Goal: Information Seeking & Learning: Learn about a topic

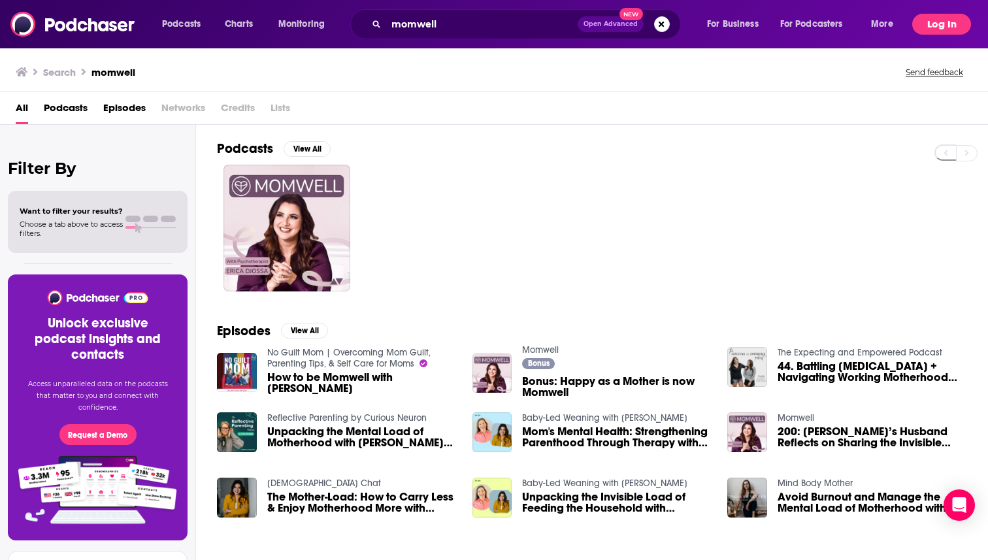
click at [946, 27] on button "Log In" at bounding box center [941, 24] width 59 height 21
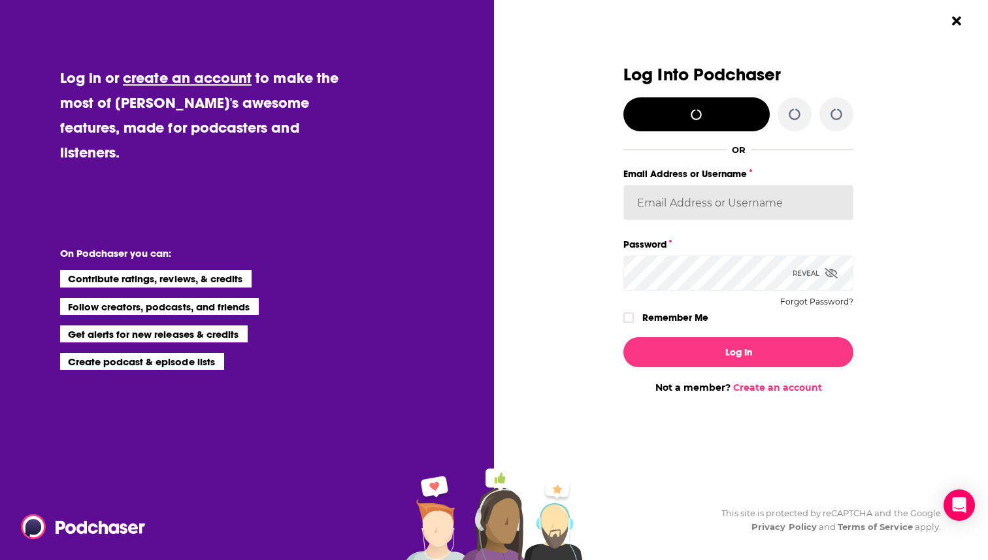
type input "[EMAIL_ADDRESS][DOMAIN_NAME]"
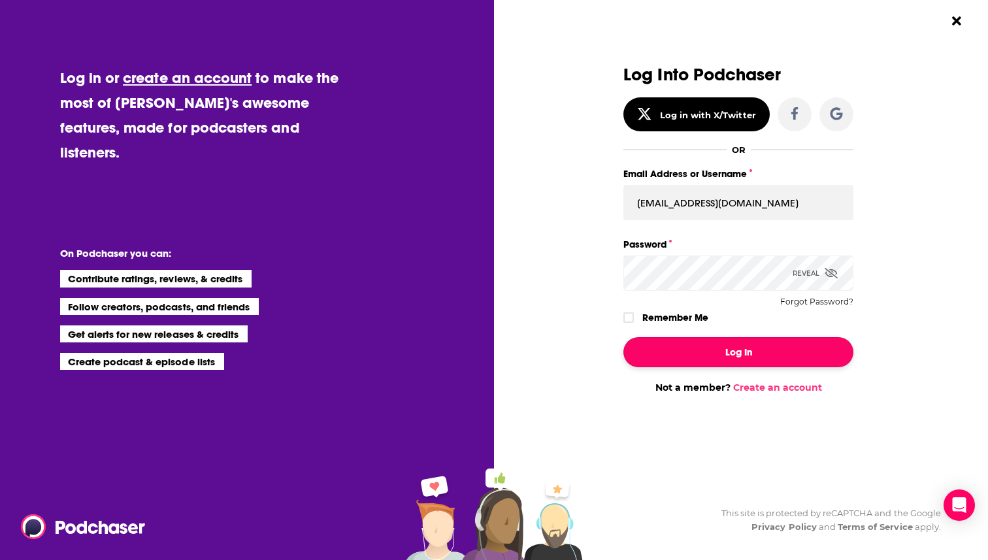
click at [750, 354] on button "Log In" at bounding box center [738, 352] width 230 height 30
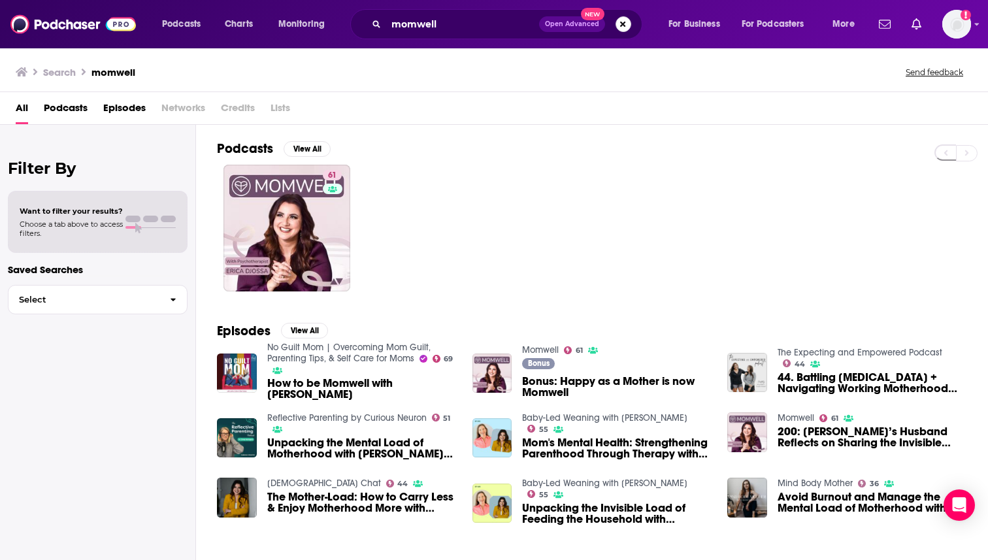
click at [630, 25] on button "Search podcasts, credits, & more..." at bounding box center [624, 24] width 16 height 16
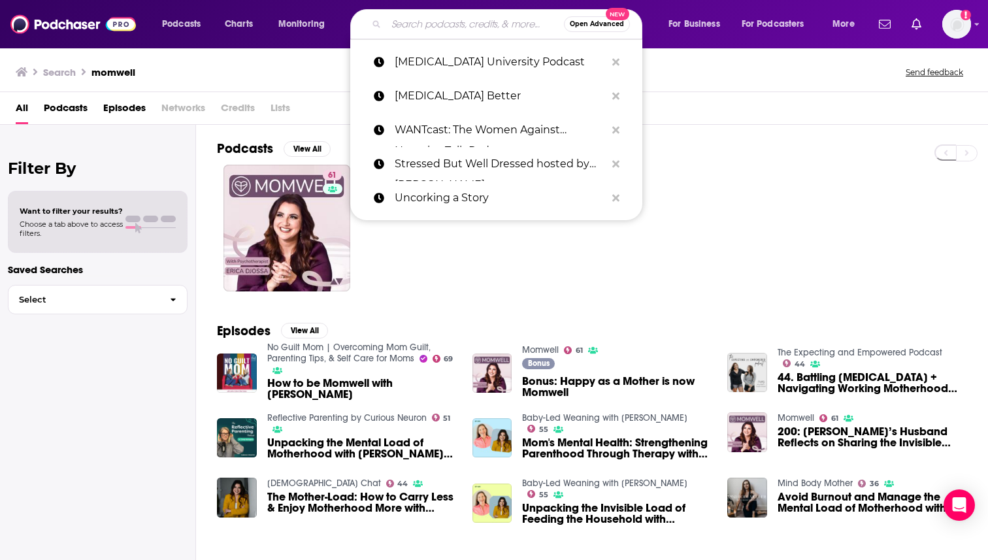
click at [490, 27] on input "Search podcasts, credits, & more..." at bounding box center [475, 24] width 178 height 21
paste input "[PERSON_NAME] Flagrant with [PERSON_NAME]"
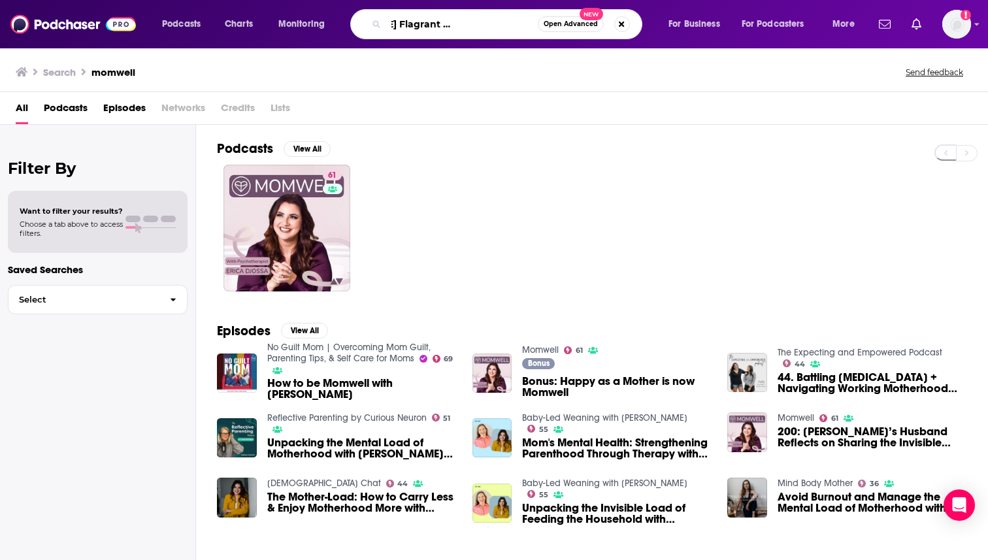
type input "[PERSON_NAME] Flagrant with [PERSON_NAME]"
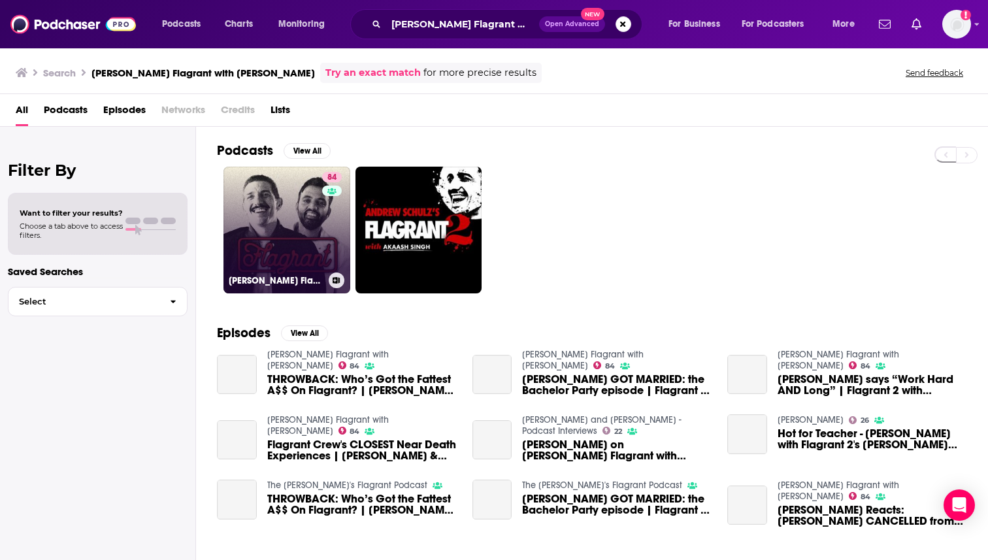
click at [286, 237] on link "84 [PERSON_NAME] Flagrant with [PERSON_NAME]" at bounding box center [287, 230] width 127 height 127
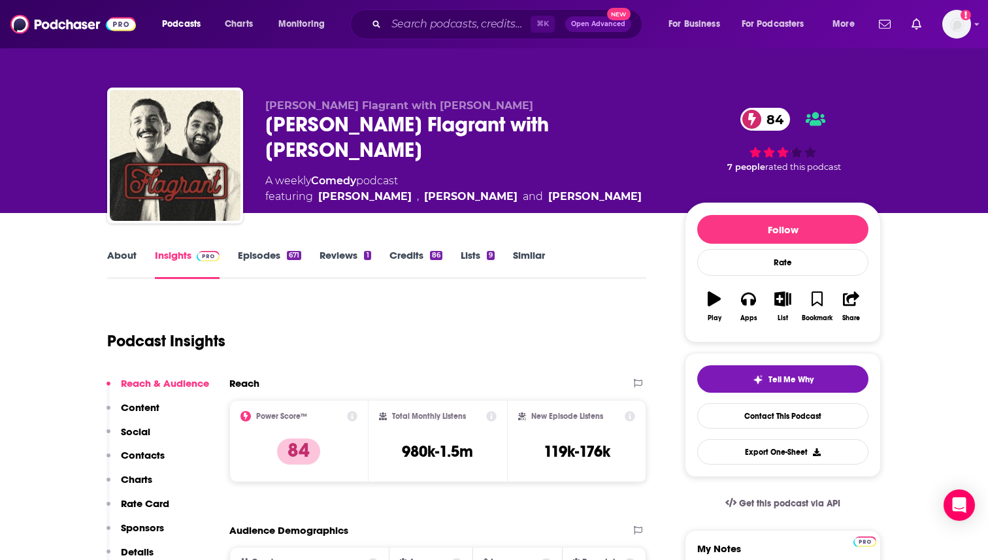
drag, startPoint x: 325, startPoint y: 150, endPoint x: 261, endPoint y: 128, distance: 68.4
click at [261, 128] on div "[PERSON_NAME] Flagrant with [PERSON_NAME] [PERSON_NAME] Flagrant with [PERSON_N…" at bounding box center [494, 158] width 774 height 141
copy h2 "[PERSON_NAME] Flagrant with [PERSON_NAME]"
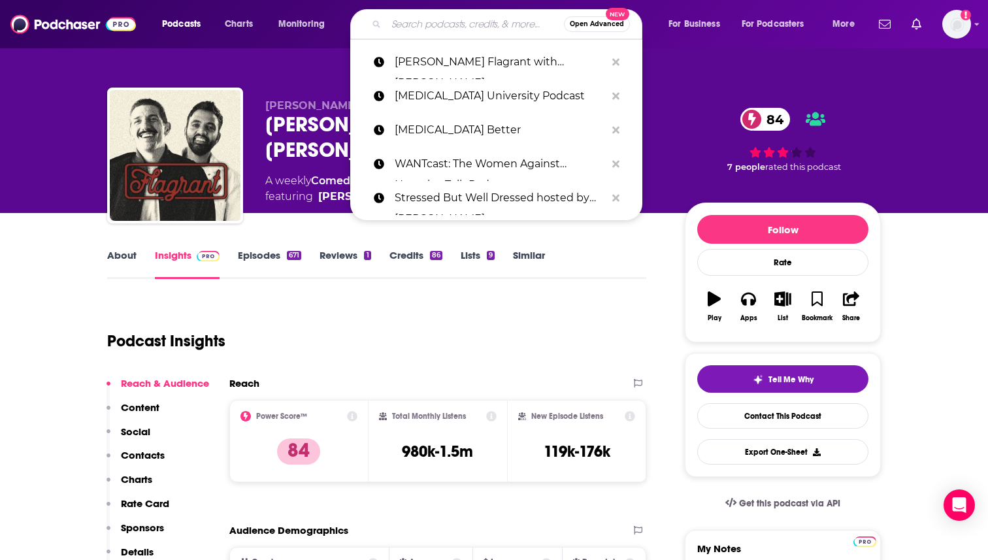
click at [435, 19] on input "Search podcasts, credits, & more..." at bounding box center [475, 24] width 178 height 21
paste input "Three Questions with [PERSON_NAME]"
type input "Three Questions with [PERSON_NAME]"
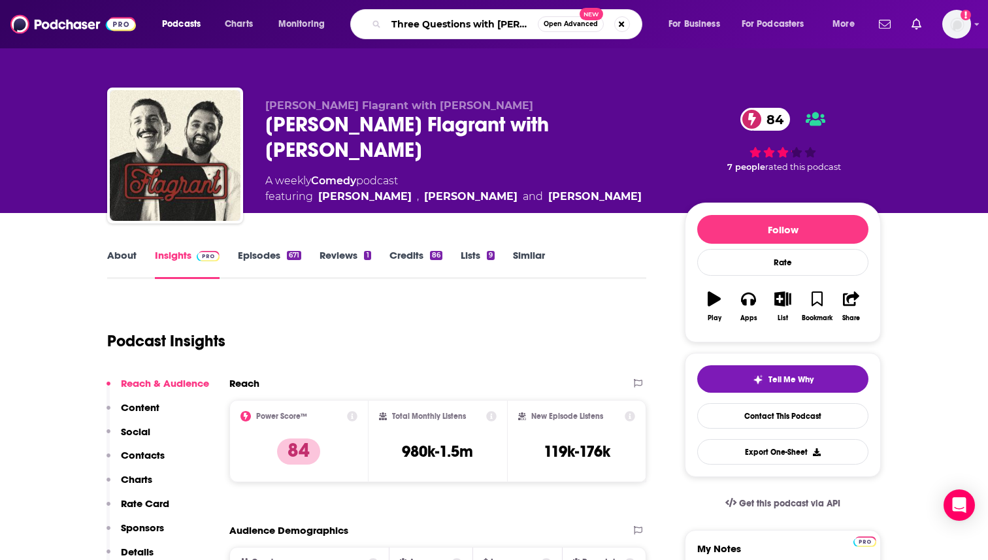
scroll to position [0, 41]
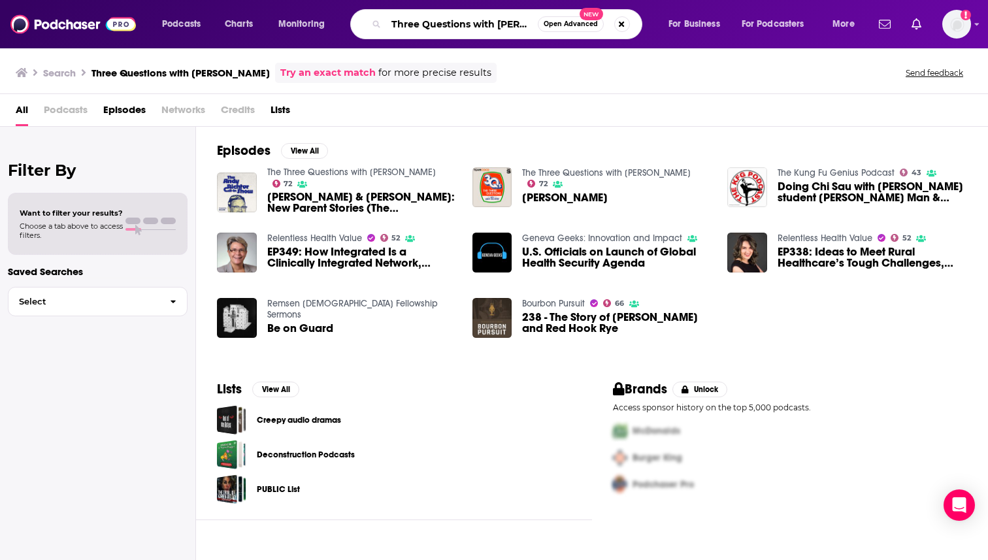
click at [478, 24] on input "Three Questions with [PERSON_NAME]" at bounding box center [462, 24] width 152 height 21
paste input "History Hyenas"
type input "History Hyenas"
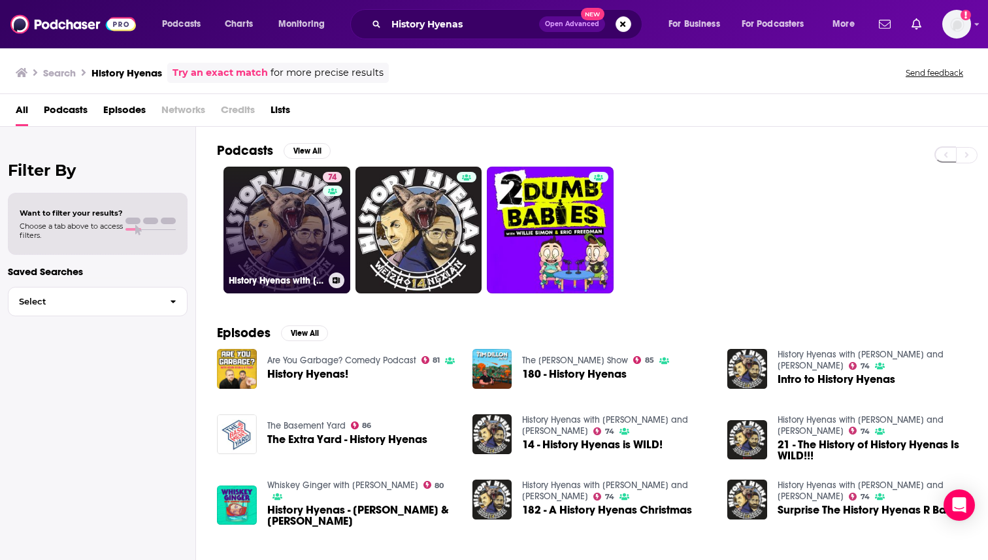
click at [286, 224] on link "74 History Hyenas with [PERSON_NAME] and [PERSON_NAME]" at bounding box center [287, 230] width 127 height 127
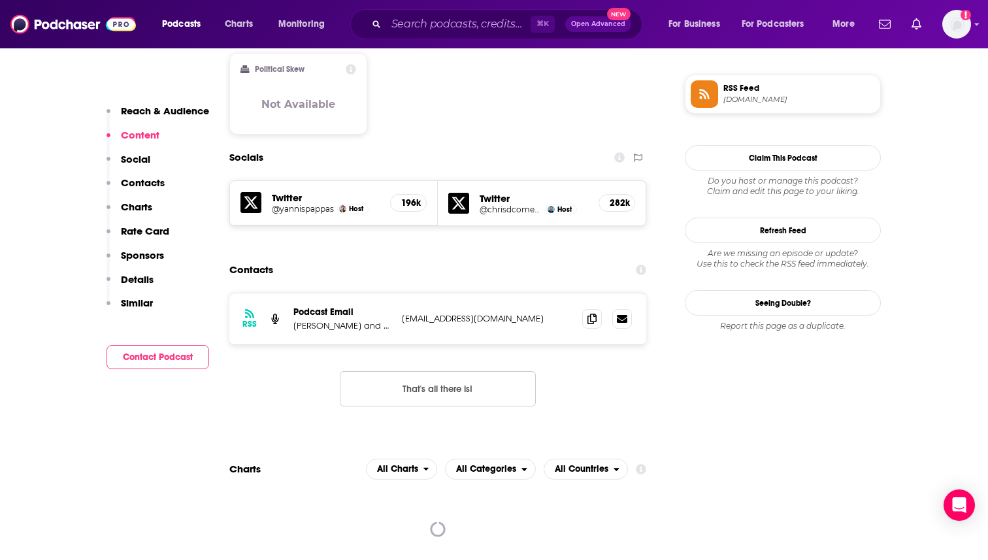
scroll to position [1068, 0]
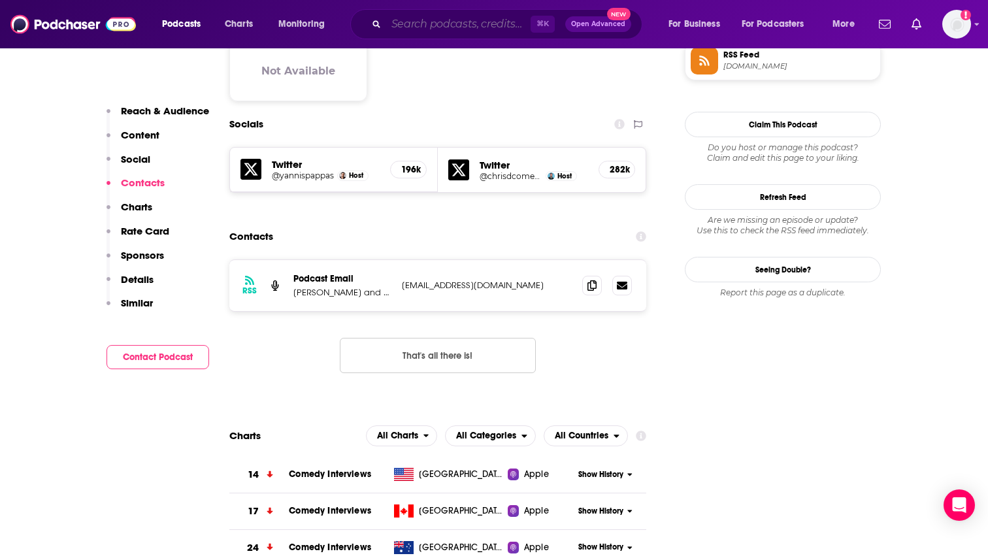
click at [461, 28] on input "Search podcasts, credits, & more..." at bounding box center [458, 24] width 144 height 21
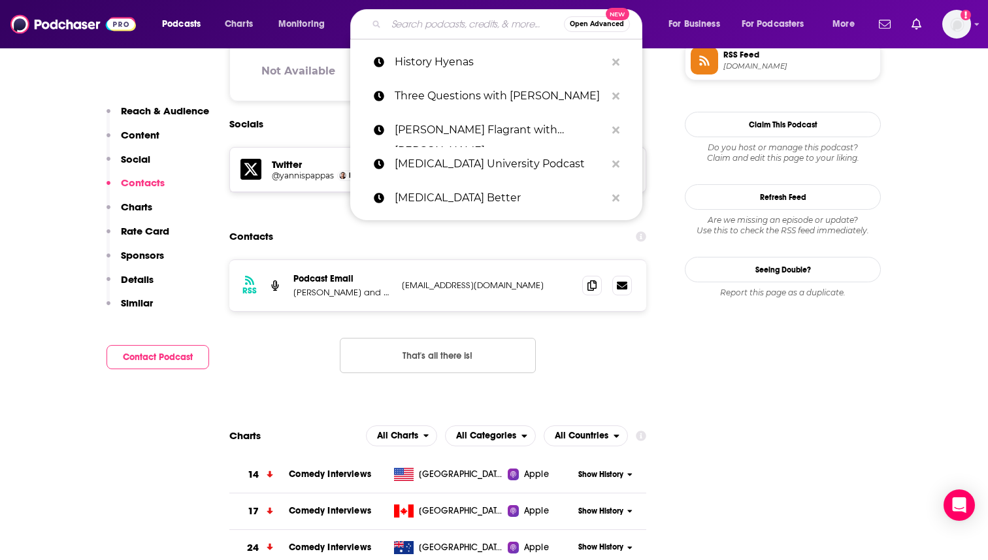
paste input "Whiskey Ginger with [PERSON_NAME]"
type input "Whiskey Ginger with [PERSON_NAME]"
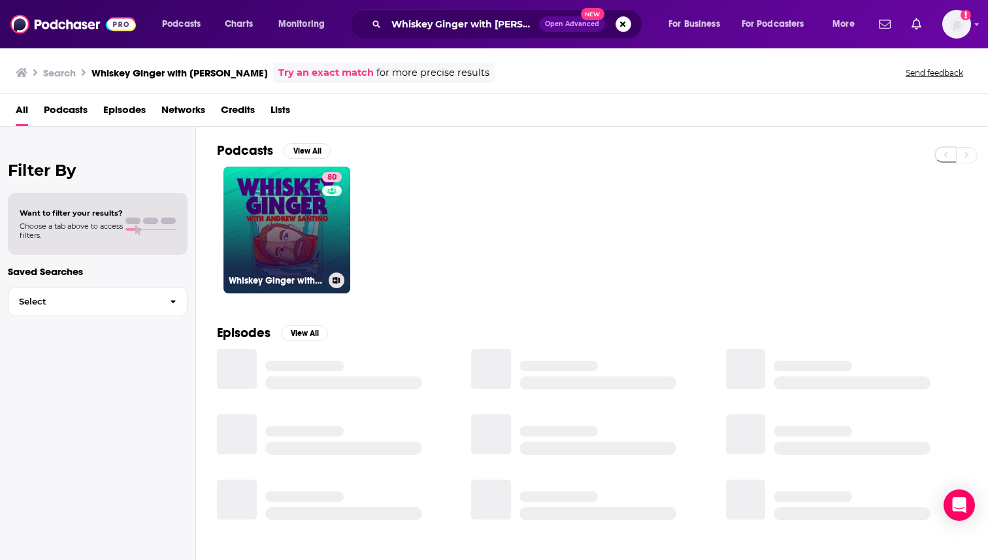
click at [286, 216] on link "80 Whiskey Ginger with [PERSON_NAME]" at bounding box center [287, 230] width 127 height 127
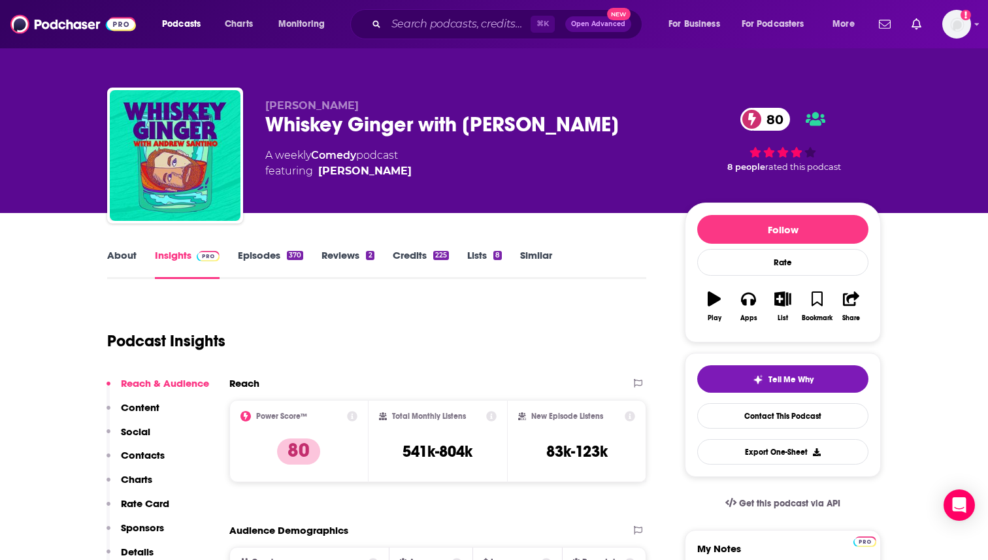
drag, startPoint x: 464, startPoint y: 126, endPoint x: 645, endPoint y: 127, distance: 181.0
click at [645, 127] on div "Whiskey Ginger with [PERSON_NAME] 80" at bounding box center [464, 124] width 399 height 25
copy h2 "[PERSON_NAME]"
click at [271, 117] on div "Whiskey Ginger with [PERSON_NAME] 80" at bounding box center [464, 124] width 399 height 25
drag, startPoint x: 266, startPoint y: 125, endPoint x: 617, endPoint y: 124, distance: 351.0
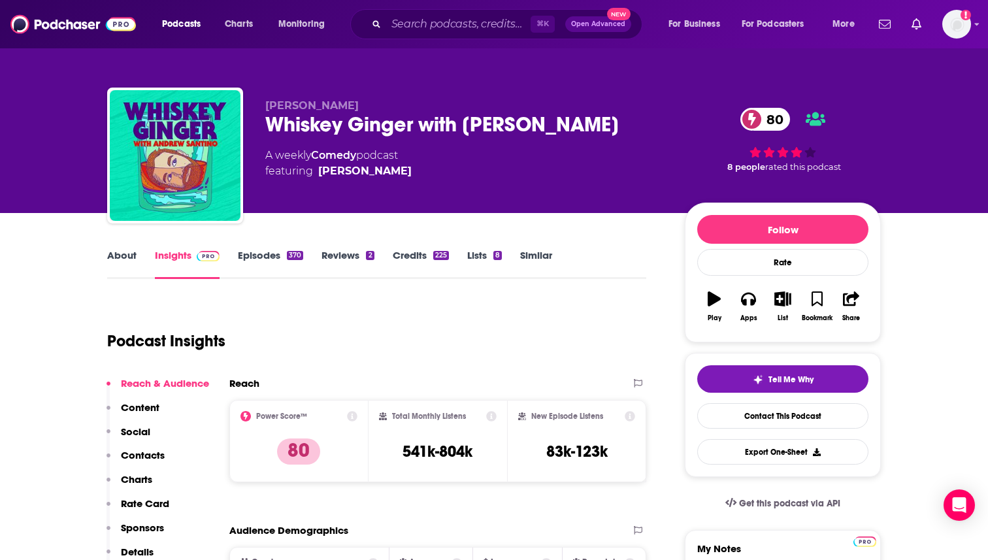
click at [620, 125] on div "Whiskey Ginger with [PERSON_NAME] 80" at bounding box center [464, 124] width 399 height 25
copy h2 "Whiskey Ginger with [PERSON_NAME]"
